Goal: Navigation & Orientation: Find specific page/section

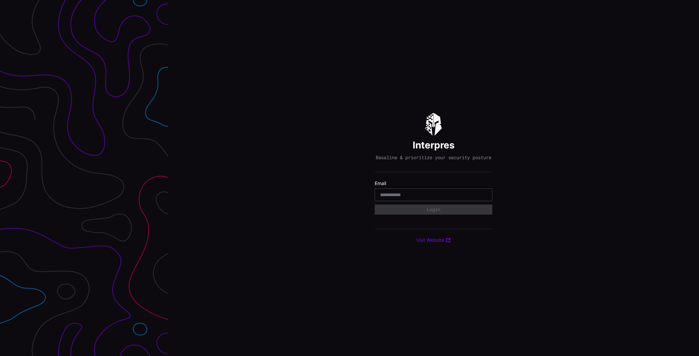
click at [464, 197] on input "email" at bounding box center [433, 195] width 107 height 6
type input "**********"
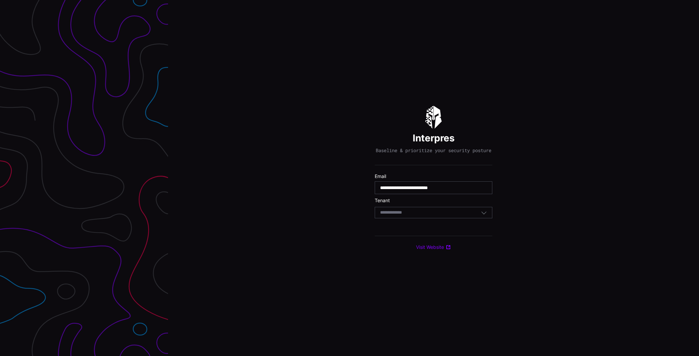
click at [435, 215] on div "Select Tenant" at bounding box center [430, 213] width 101 height 6
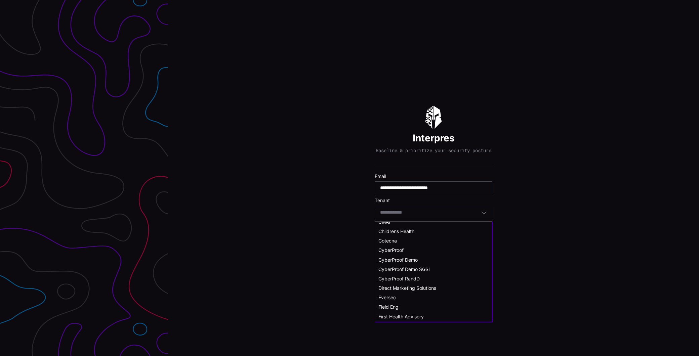
scroll to position [25, 0]
click at [409, 278] on span "CyberProof Demo" at bounding box center [397, 278] width 39 height 6
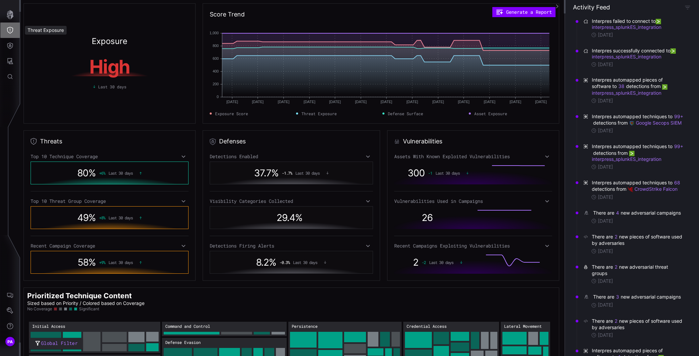
click at [10, 30] on icon "Threat Exposure" at bounding box center [10, 30] width 6 height 7
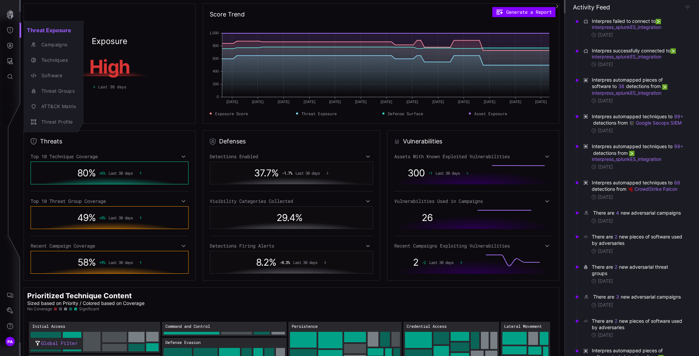
click at [8, 29] on div at bounding box center [349, 178] width 699 height 356
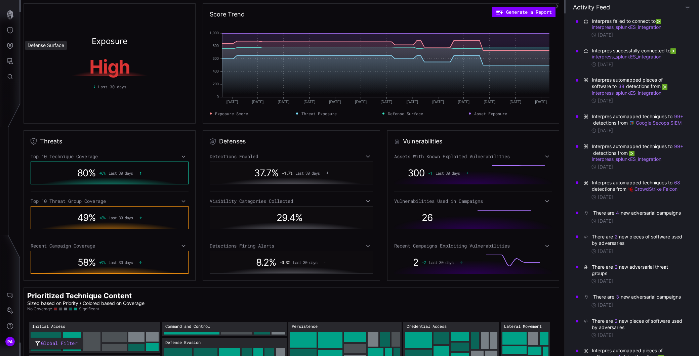
click at [35, 45] on div "Defense Surface" at bounding box center [46, 45] width 42 height 9
click at [14, 48] on button "Defense Surface" at bounding box center [9, 45] width 19 height 15
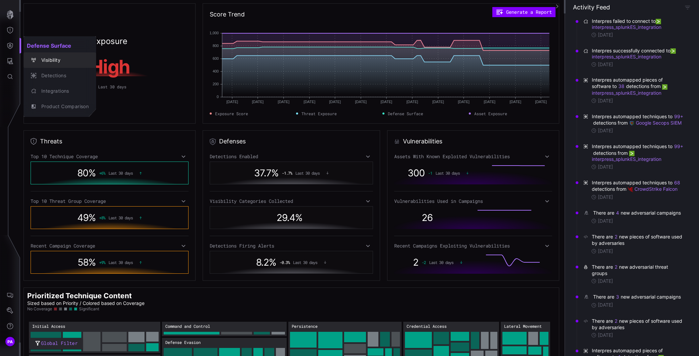
click at [51, 59] on div "Visibility" at bounding box center [63, 60] width 51 height 8
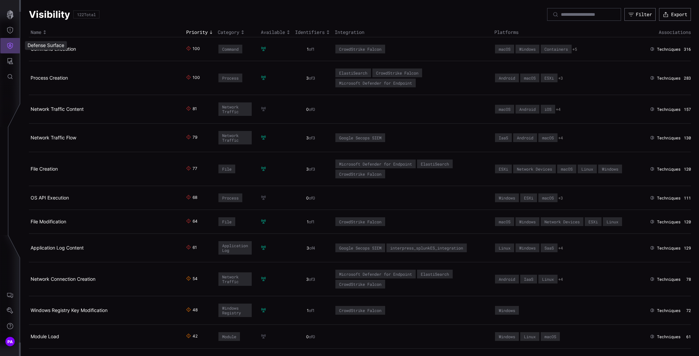
click at [8, 48] on icon "Defense Surface" at bounding box center [10, 46] width 6 height 6
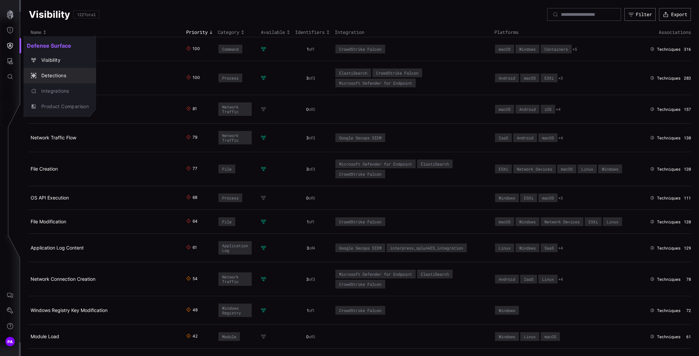
click at [46, 73] on div "Detections" at bounding box center [63, 76] width 51 height 8
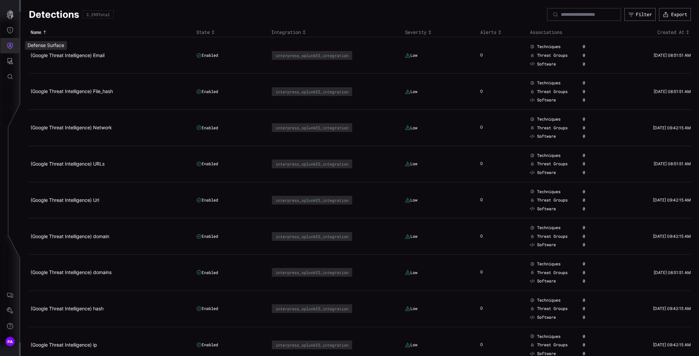
click at [12, 45] on icon "Defense Surface" at bounding box center [10, 45] width 7 height 7
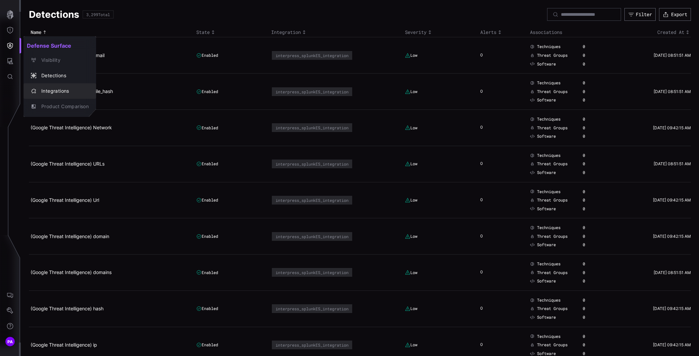
click at [51, 89] on div "Integrations" at bounding box center [63, 91] width 51 height 8
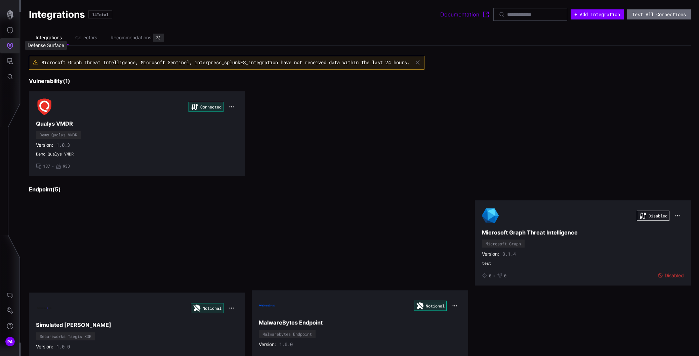
click at [12, 48] on icon "Defense Surface" at bounding box center [10, 45] width 7 height 7
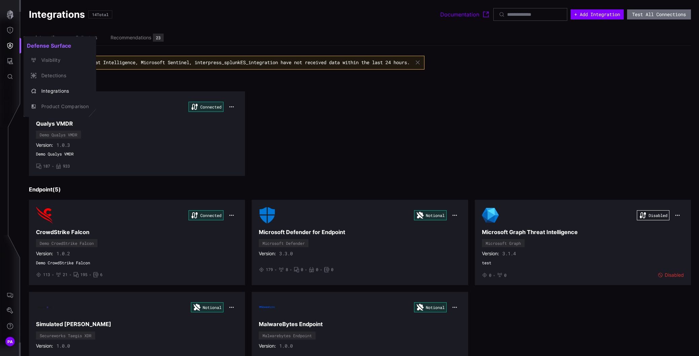
click at [9, 34] on div at bounding box center [349, 178] width 699 height 356
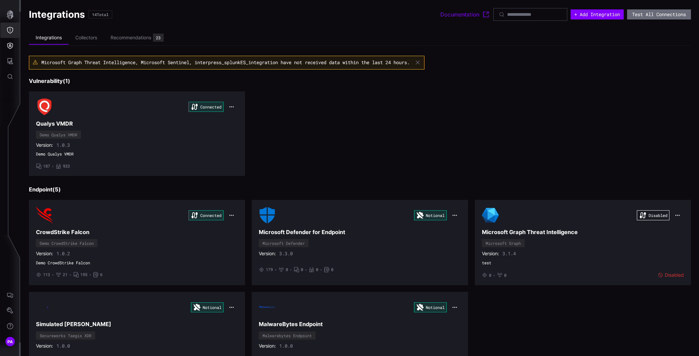
click at [9, 31] on icon "Threat Exposure" at bounding box center [10, 30] width 7 height 7
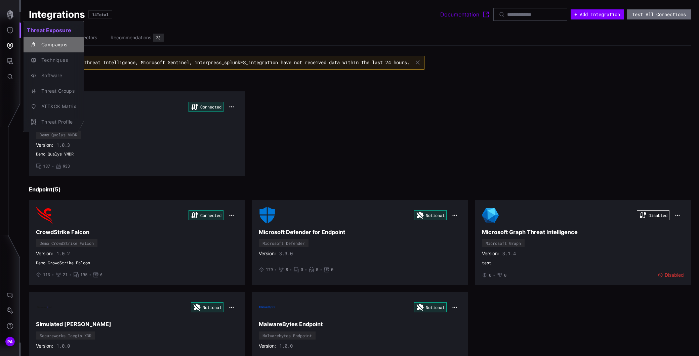
click at [45, 44] on div "Campaigns" at bounding box center [57, 45] width 38 height 8
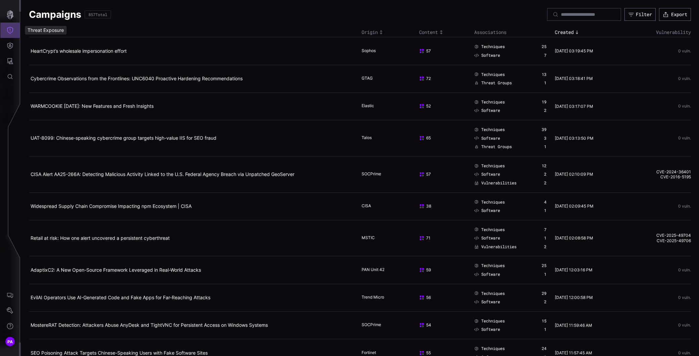
click at [9, 32] on icon "Threat Exposure" at bounding box center [10, 30] width 6 height 7
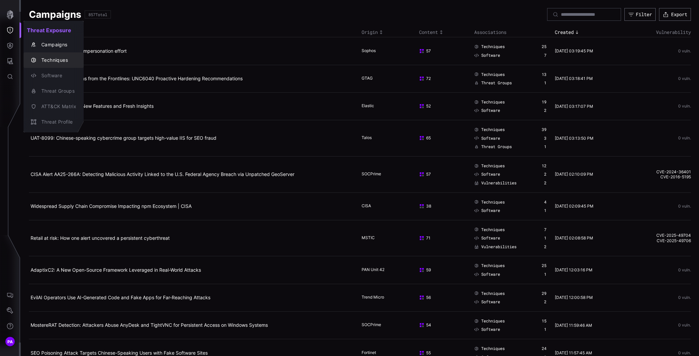
click at [54, 59] on div "Techniques" at bounding box center [57, 60] width 38 height 8
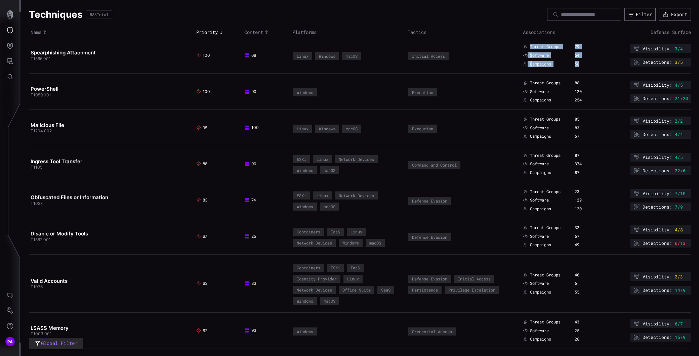
drag, startPoint x: 524, startPoint y: 46, endPoint x: 573, endPoint y: 67, distance: 53.3
click at [573, 67] on td "Threat Groups 79 Software 54 Campaigns 58" at bounding box center [561, 55] width 81 height 36
drag, startPoint x: 573, startPoint y: 67, endPoint x: 579, endPoint y: 68, distance: 5.7
click at [579, 68] on td "Threat Groups 79 Software 54 Campaigns 58" at bounding box center [561, 55] width 81 height 36
click at [11, 29] on icon "Threat Exposure" at bounding box center [10, 30] width 7 height 7
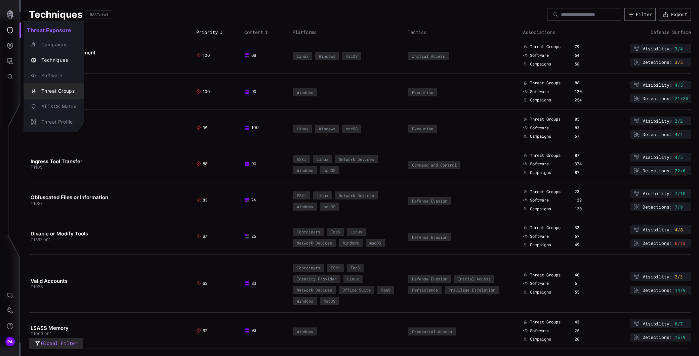
click at [47, 89] on div "Threat Groups" at bounding box center [57, 91] width 38 height 8
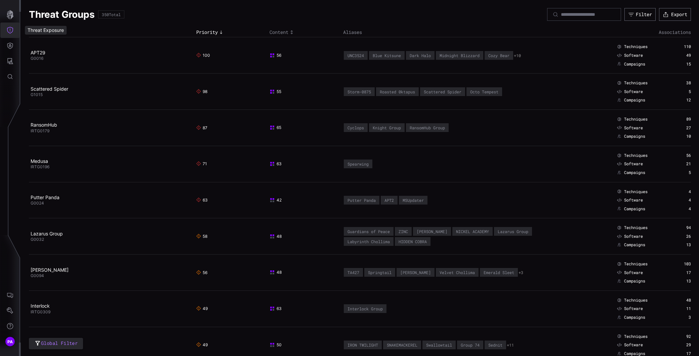
click at [10, 29] on icon "Threat Exposure" at bounding box center [10, 30] width 6 height 7
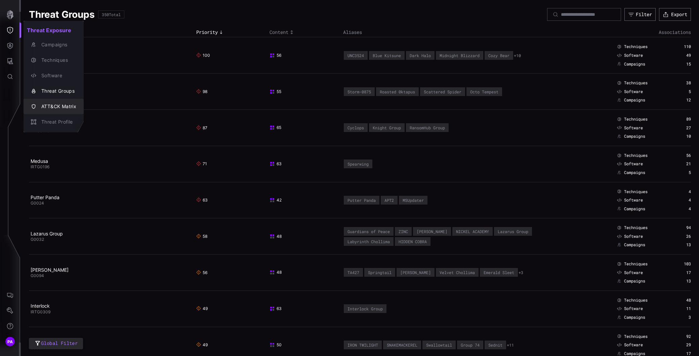
click at [42, 108] on div "ATT&CK Matrix" at bounding box center [57, 106] width 38 height 8
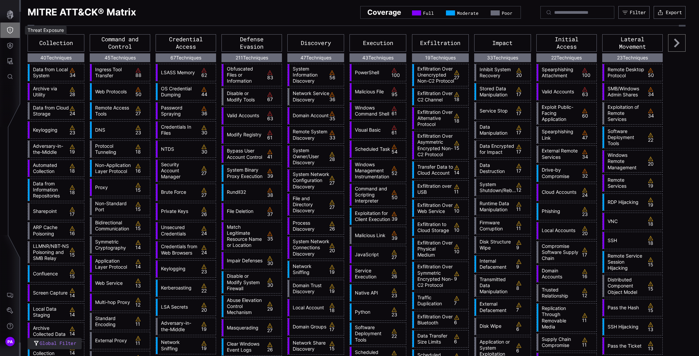
click at [11, 34] on button "Threat Exposure" at bounding box center [9, 30] width 19 height 15
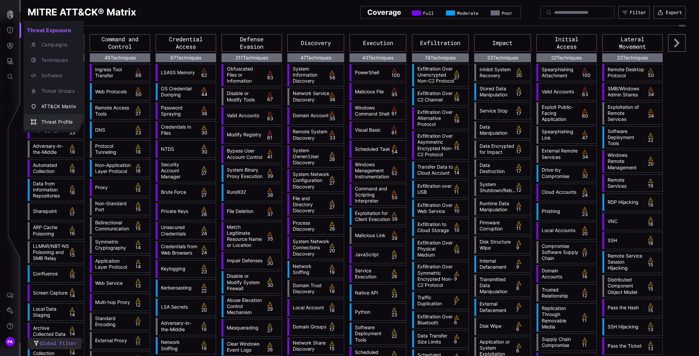
click at [47, 120] on div "Threat Profile" at bounding box center [57, 122] width 38 height 8
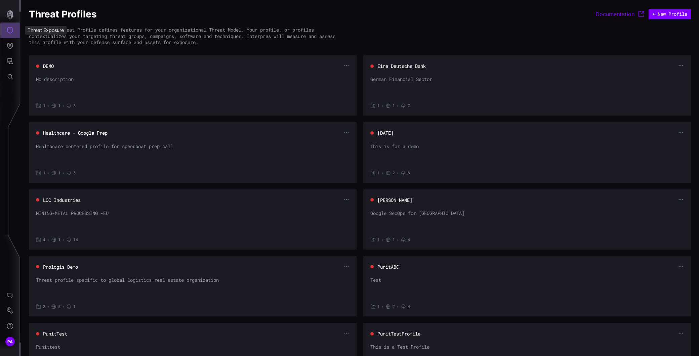
click at [9, 28] on icon "Threat Exposure" at bounding box center [10, 30] width 6 height 7
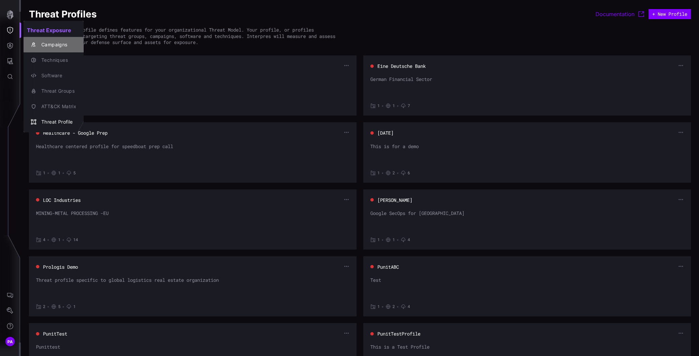
click at [48, 44] on div "Campaigns" at bounding box center [57, 45] width 38 height 8
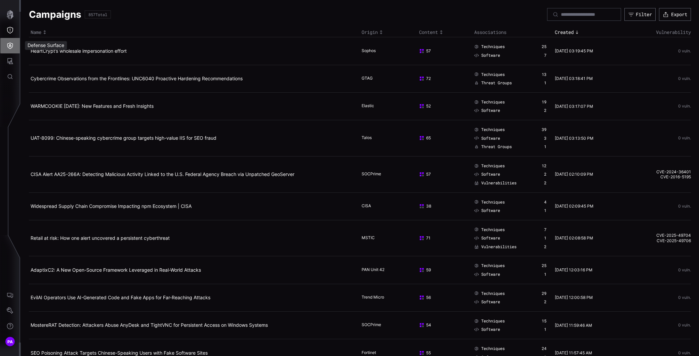
click at [10, 44] on icon "Defense Surface" at bounding box center [10, 46] width 6 height 6
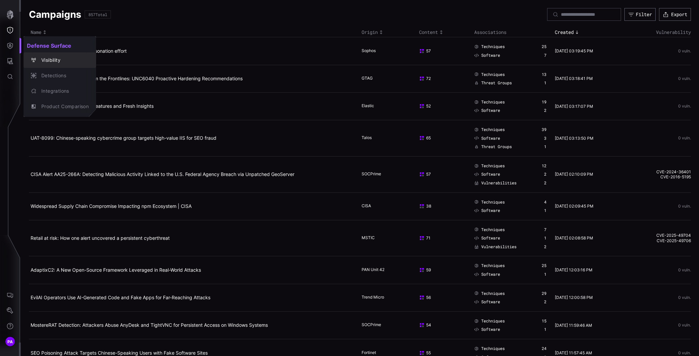
click at [53, 60] on div "Visibility" at bounding box center [63, 60] width 51 height 8
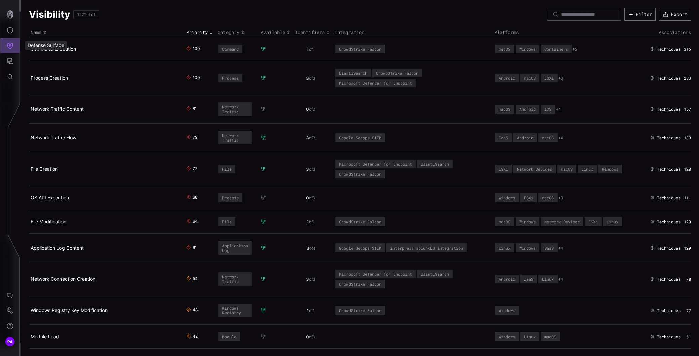
click at [9, 46] on icon "Defense Surface" at bounding box center [10, 46] width 6 height 6
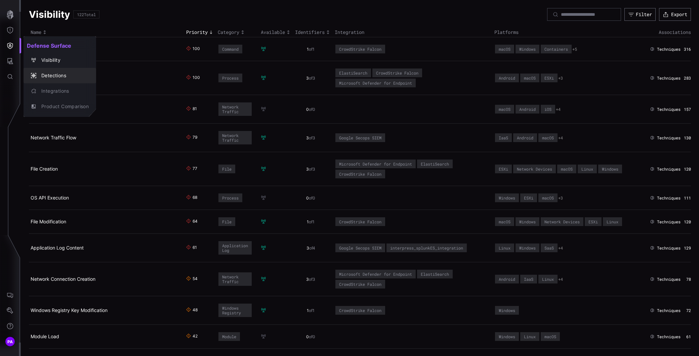
click at [44, 72] on div "Detections" at bounding box center [63, 76] width 51 height 8
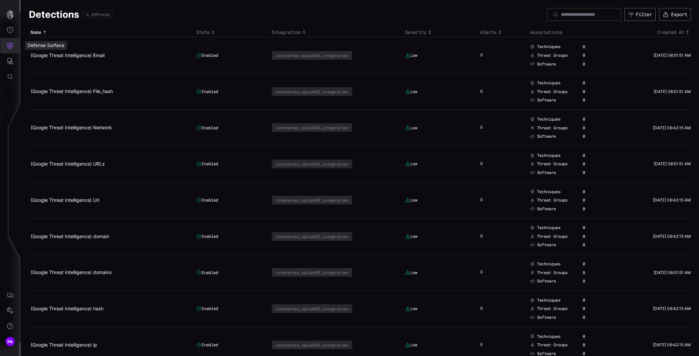
click at [11, 46] on icon "Defense Surface" at bounding box center [10, 46] width 6 height 6
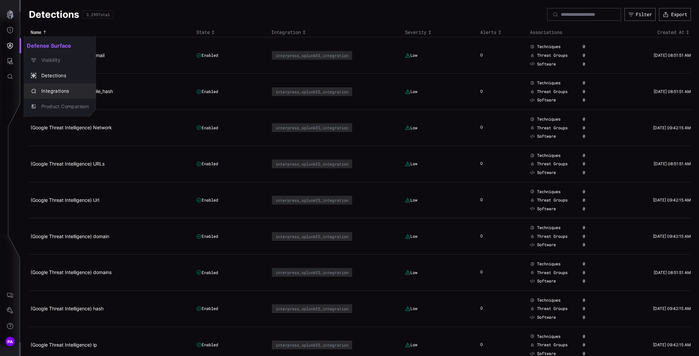
click at [52, 88] on div "Integrations" at bounding box center [63, 91] width 51 height 8
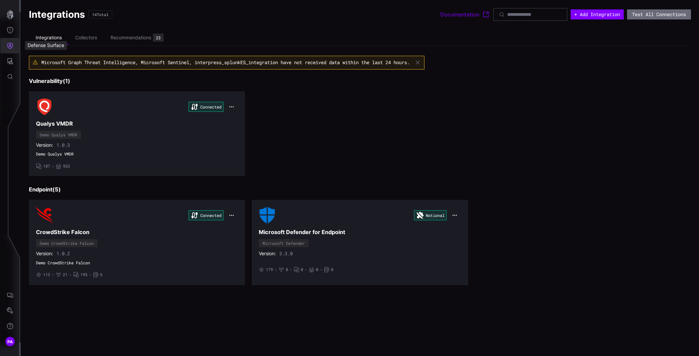
click at [9, 49] on icon "Defense Surface" at bounding box center [10, 45] width 7 height 7
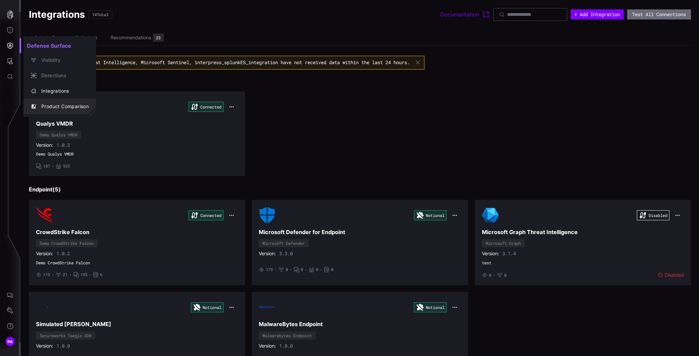
click at [49, 103] on div "Product Comparison" at bounding box center [63, 106] width 51 height 8
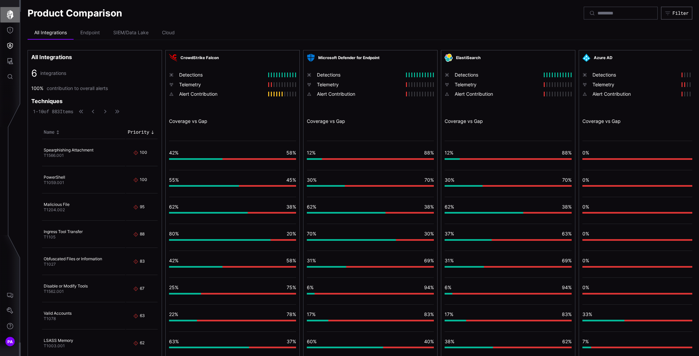
click at [14, 15] on icon "button" at bounding box center [9, 14] width 9 height 9
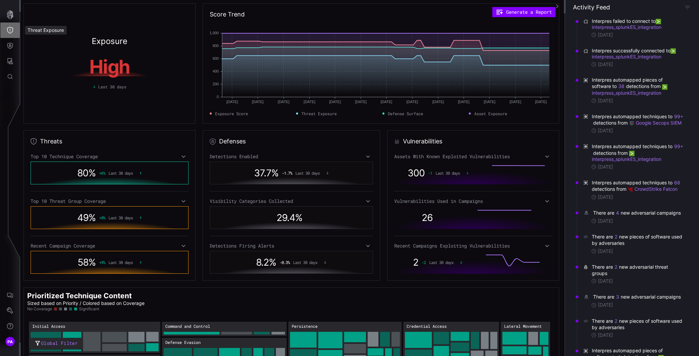
click at [8, 30] on icon "Threat Exposure" at bounding box center [10, 30] width 7 height 7
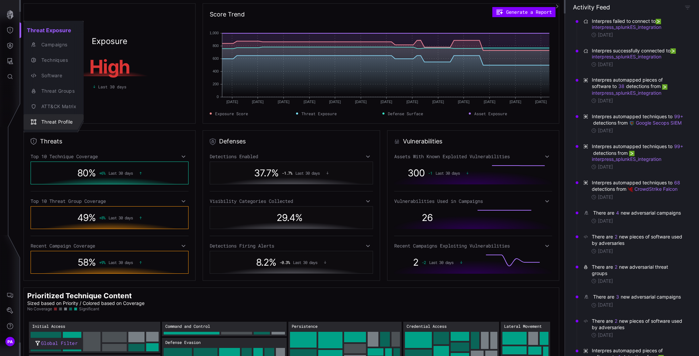
click at [50, 122] on div "Threat Profile" at bounding box center [57, 122] width 38 height 8
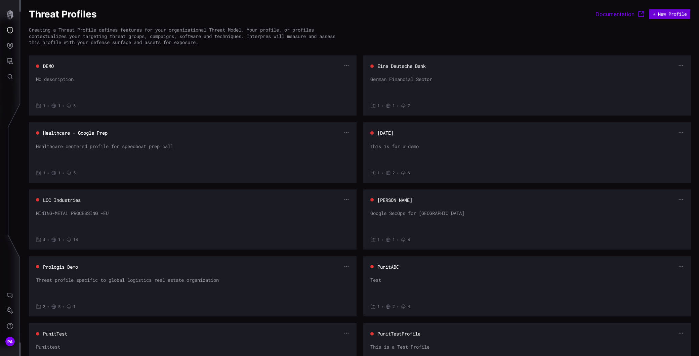
click at [669, 13] on button "+ New Profile" at bounding box center [669, 14] width 41 height 10
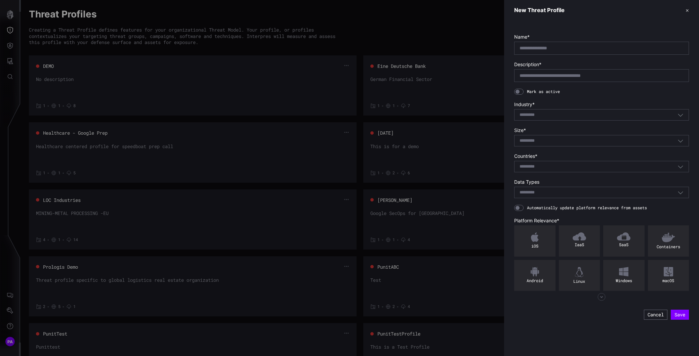
click at [556, 114] on div "Select..." at bounding box center [598, 115] width 158 height 6
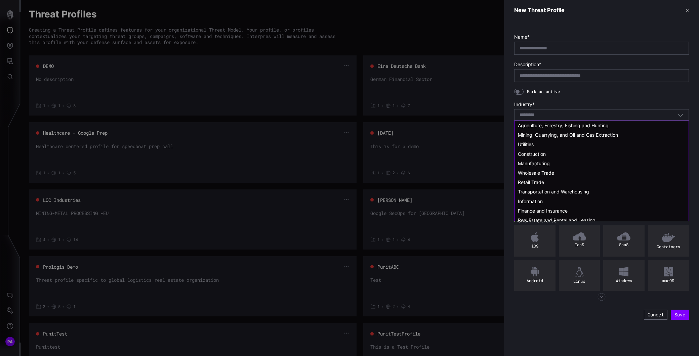
click at [556, 114] on div "Select..." at bounding box center [598, 115] width 158 height 6
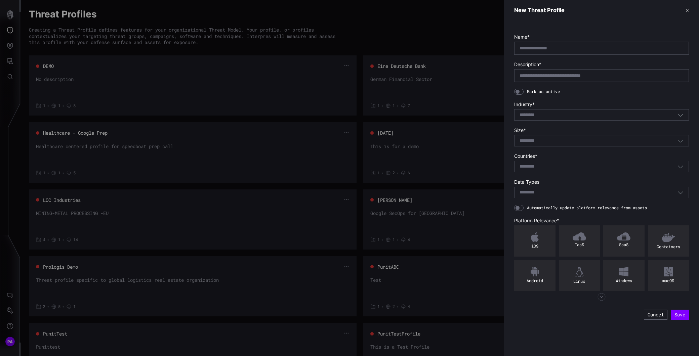
click at [578, 103] on label "Industry *" at bounding box center [601, 104] width 175 height 6
click at [554, 141] on div "Select..." at bounding box center [598, 141] width 158 height 6
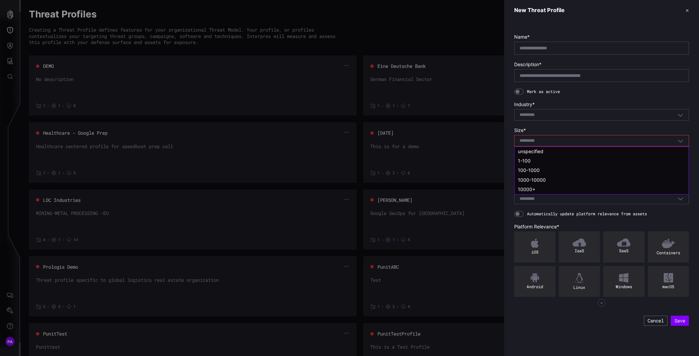
click at [554, 141] on div "Select..." at bounding box center [598, 141] width 158 height 6
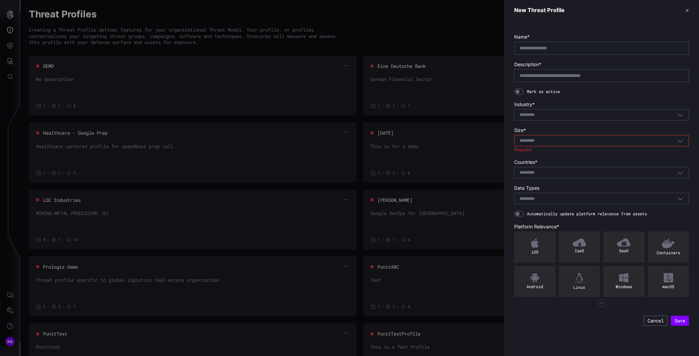
click at [662, 132] on label "Size *" at bounding box center [601, 130] width 175 height 6
click at [649, 321] on button "Cancel" at bounding box center [656, 321] width 24 height 10
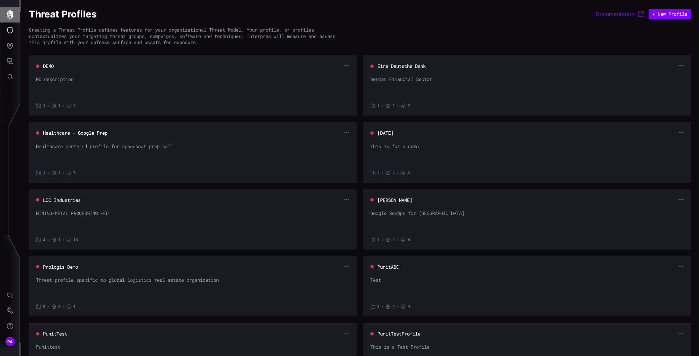
click at [12, 14] on icon "button" at bounding box center [10, 14] width 7 height 9
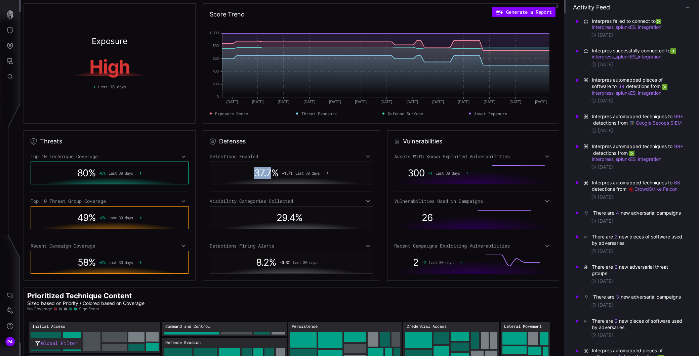
drag, startPoint x: 254, startPoint y: 173, endPoint x: 268, endPoint y: 172, distance: 14.5
click at [268, 172] on span "37.7 %" at bounding box center [266, 172] width 25 height 11
click at [181, 244] on icon at bounding box center [183, 245] width 5 height 5
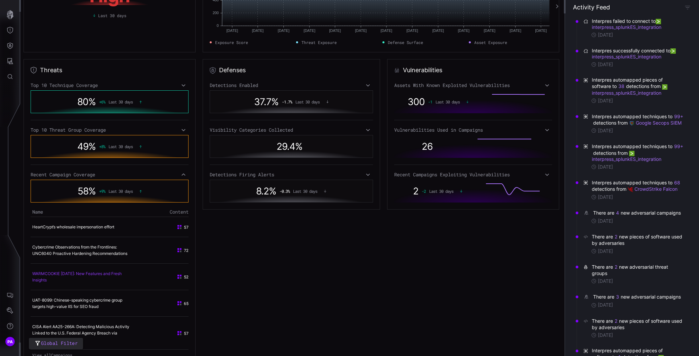
scroll to position [75, 0]
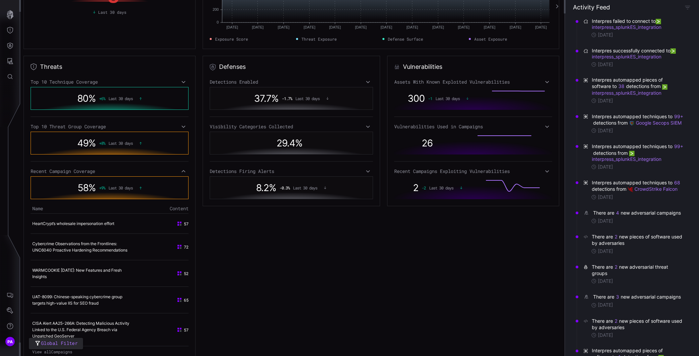
click at [543, 121] on div "Assets With Known Exploited Vulnerabilities 300 -1 Last 30 days Vulnerabilities…" at bounding box center [473, 139] width 158 height 120
click at [545, 126] on icon at bounding box center [547, 126] width 5 height 5
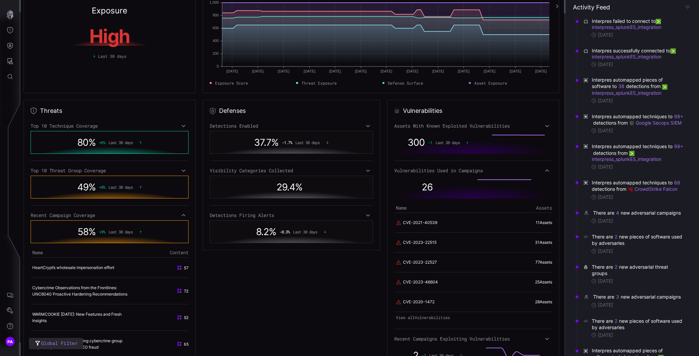
scroll to position [0, 0]
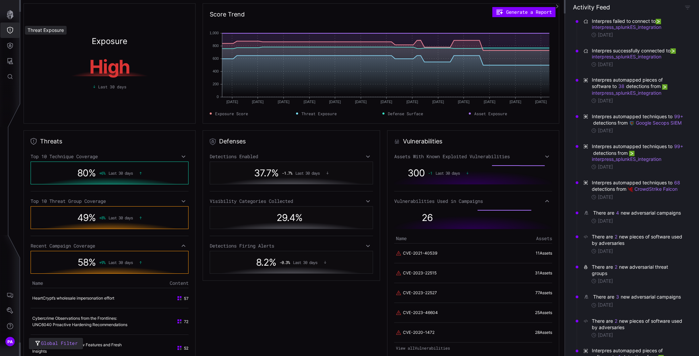
click at [12, 31] on icon "Threat Exposure" at bounding box center [10, 30] width 7 height 7
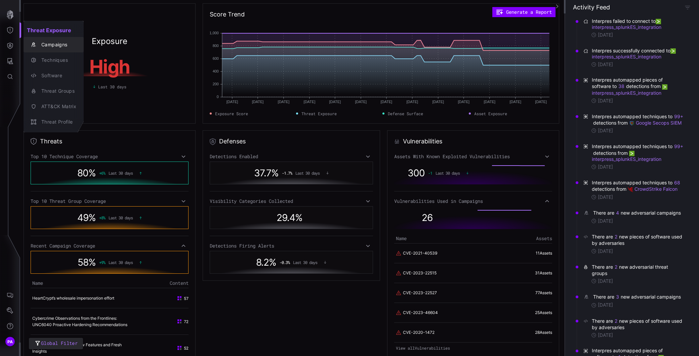
click at [60, 43] on div "Campaigns" at bounding box center [57, 45] width 38 height 8
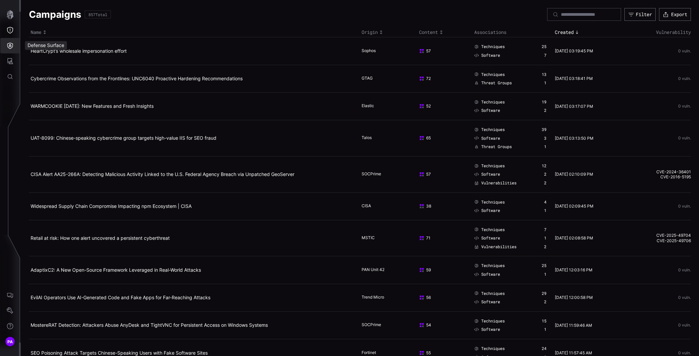
click at [13, 45] on button "Defense Surface" at bounding box center [9, 45] width 19 height 15
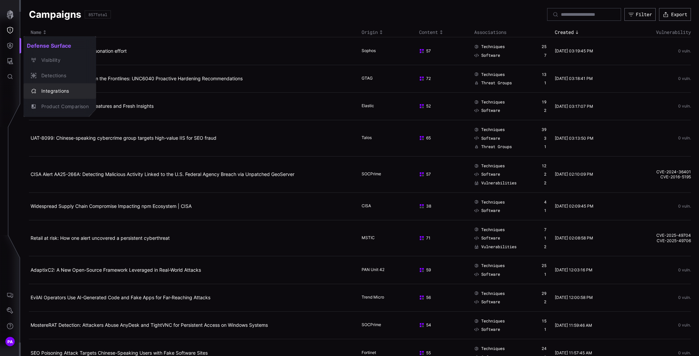
click at [45, 91] on div "Integrations" at bounding box center [63, 91] width 51 height 8
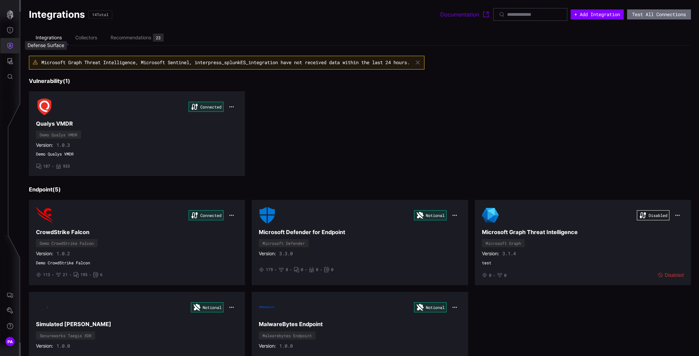
click at [8, 47] on icon "Defense Surface" at bounding box center [10, 45] width 7 height 7
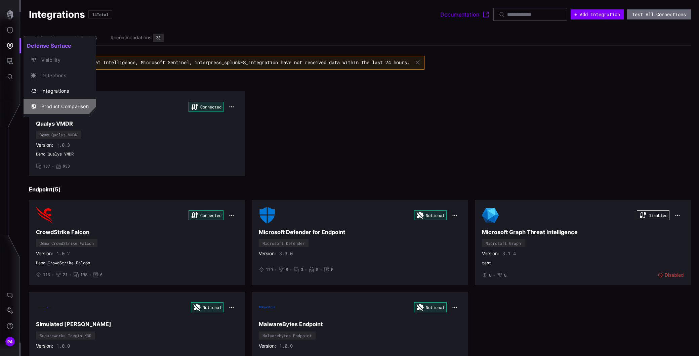
click at [48, 106] on div "Product Comparison" at bounding box center [63, 106] width 51 height 8
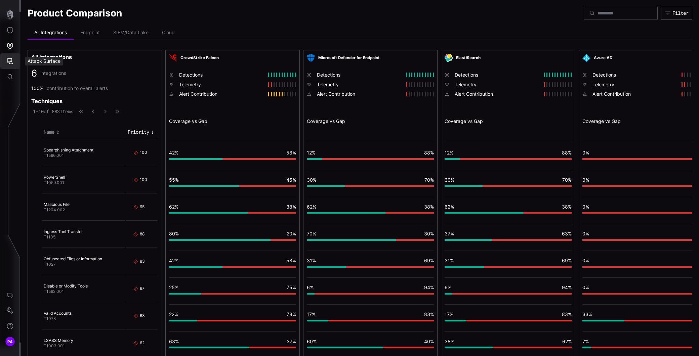
click at [13, 59] on icon "Attack Surface" at bounding box center [10, 61] width 7 height 7
click at [57, 73] on div "Vulnerabilities" at bounding box center [56, 76] width 36 height 8
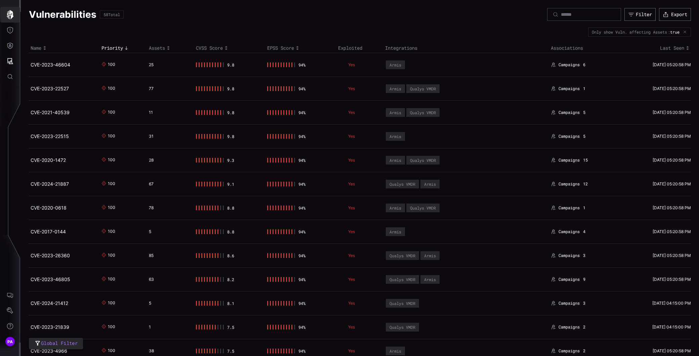
click at [12, 19] on button "button" at bounding box center [9, 14] width 19 height 15
